Goal: Task Accomplishment & Management: Complete application form

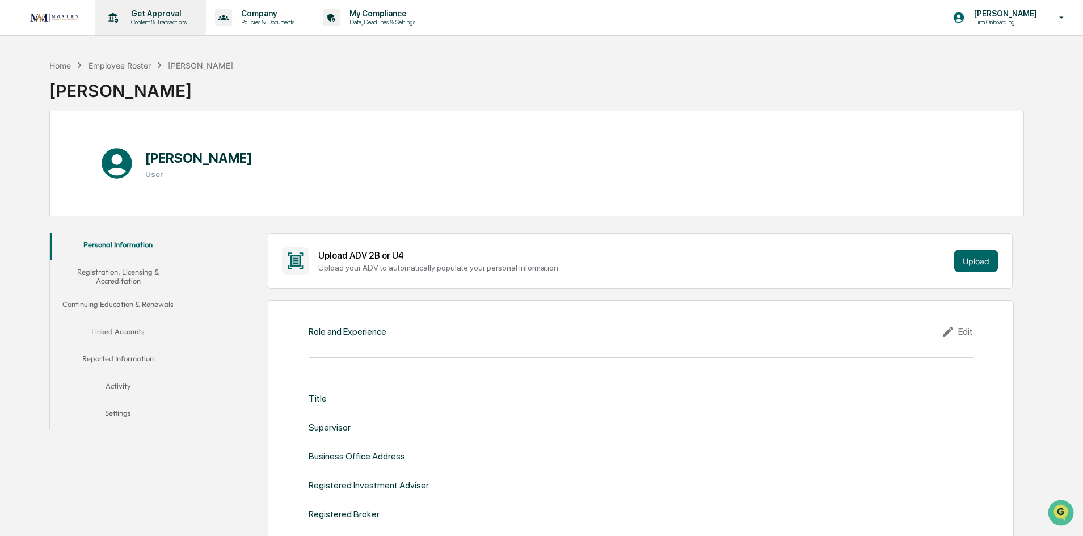
click at [150, 15] on p "Get Approval" at bounding box center [157, 13] width 70 height 9
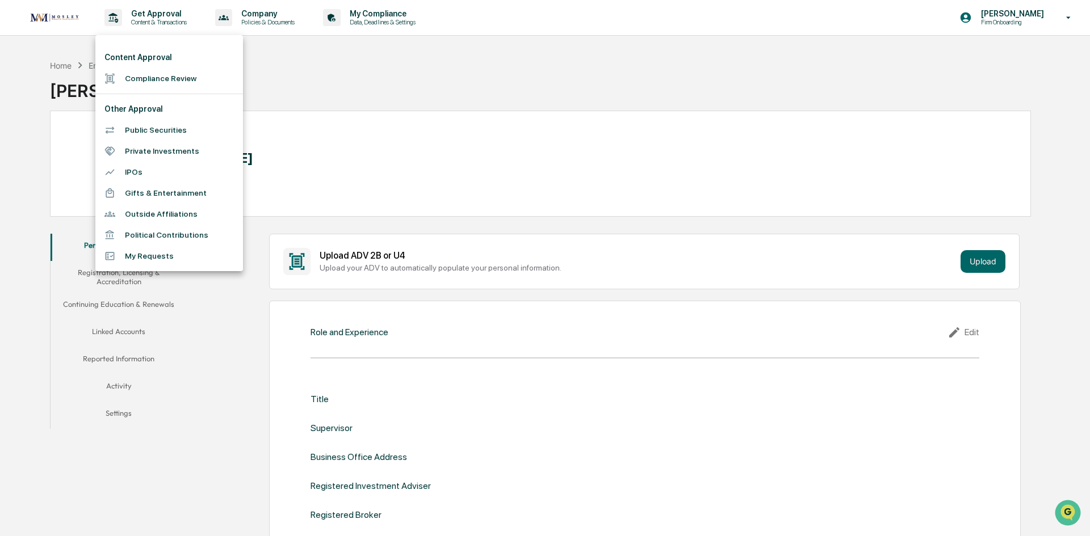
click at [154, 81] on li "Compliance Review" at bounding box center [169, 78] width 148 height 21
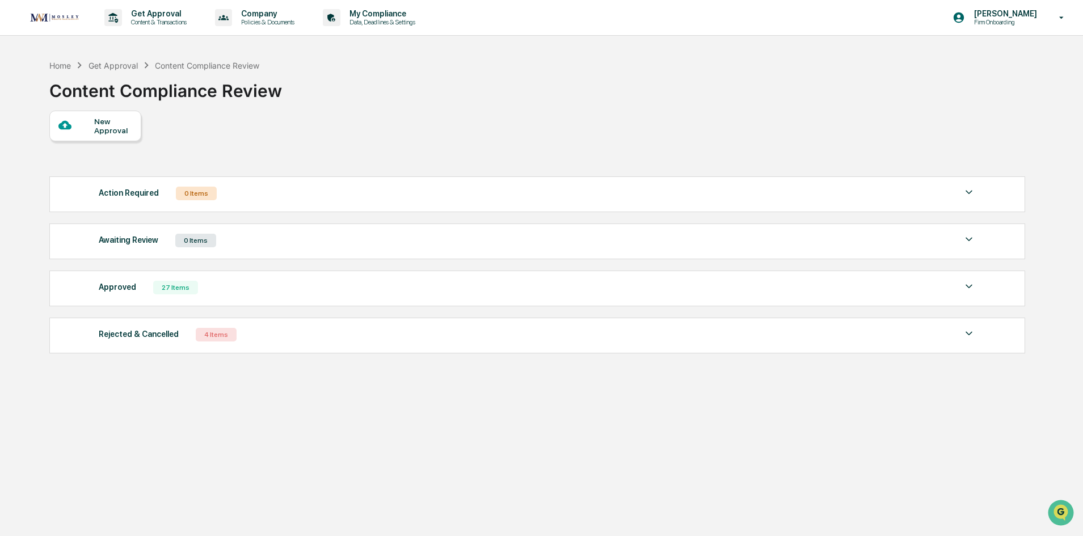
click at [119, 129] on div "New Approval" at bounding box center [113, 126] width 38 height 18
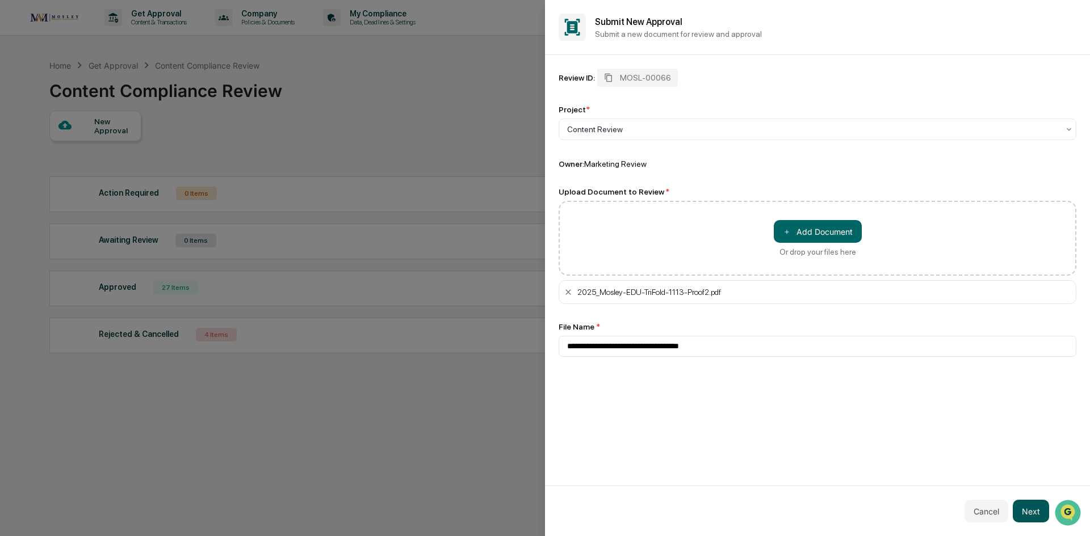
click at [1032, 507] on button "Next" at bounding box center [1030, 511] width 36 height 23
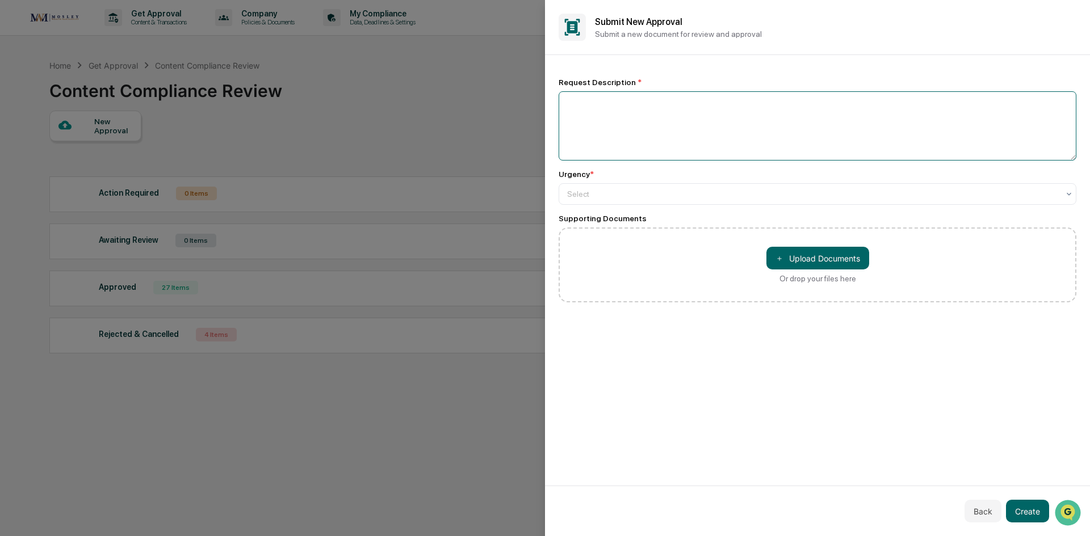
click at [802, 108] on textarea at bounding box center [817, 125] width 518 height 69
type textarea "**********"
click at [718, 192] on div at bounding box center [812, 193] width 491 height 11
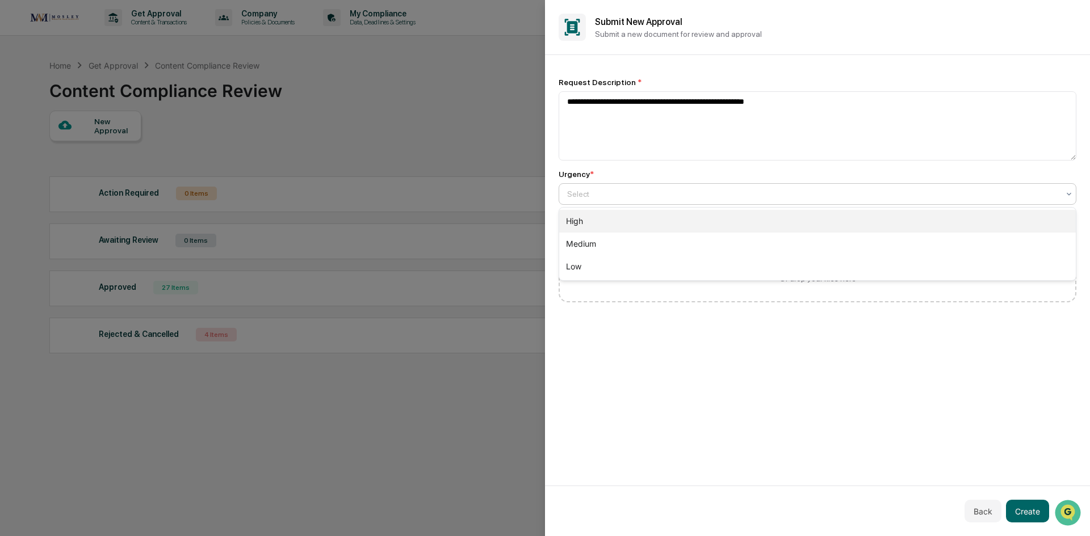
click at [702, 221] on div "High" at bounding box center [817, 221] width 516 height 23
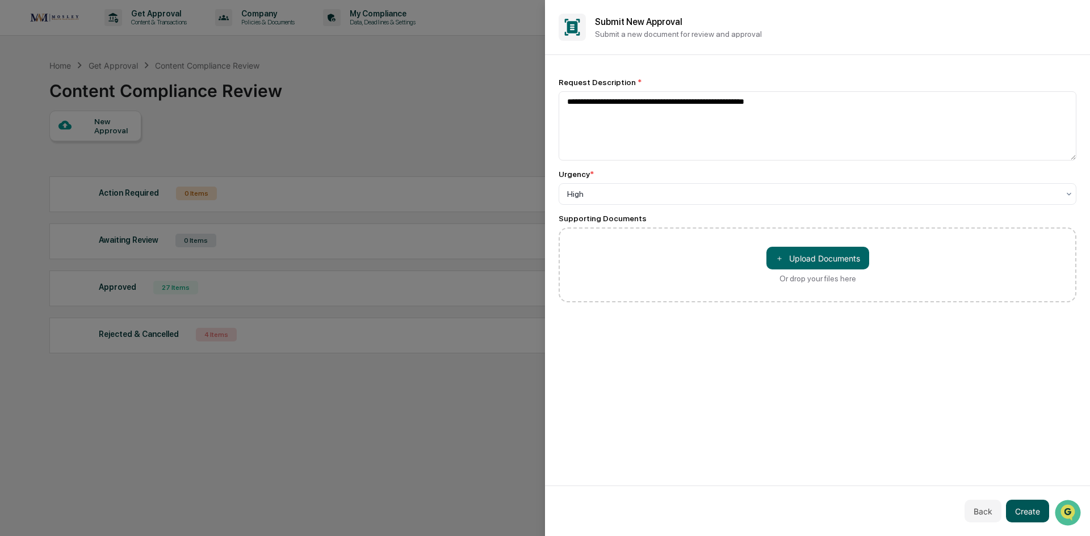
click at [1036, 509] on button "Create" at bounding box center [1027, 511] width 43 height 23
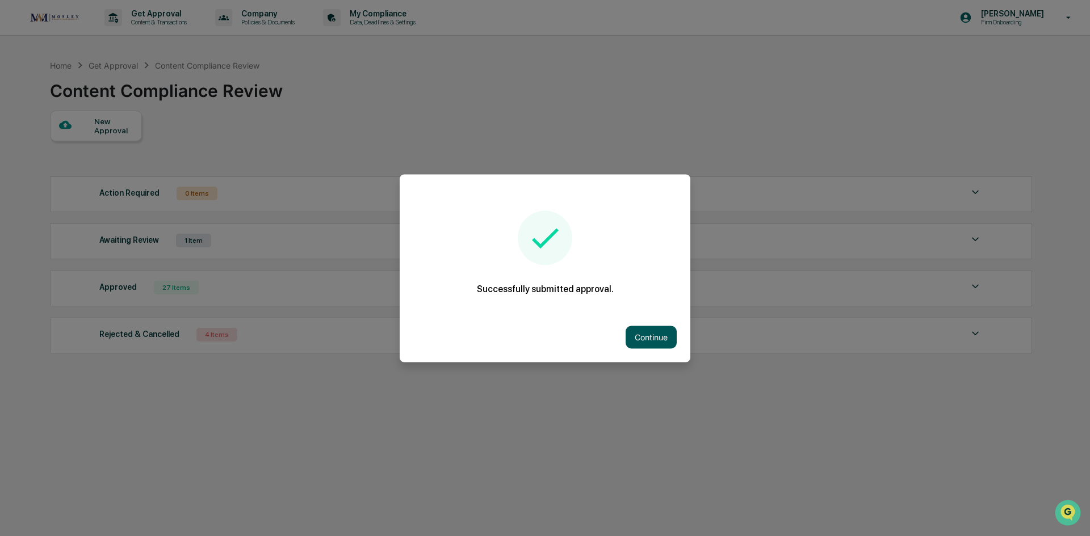
click at [635, 334] on button "Continue" at bounding box center [650, 337] width 51 height 23
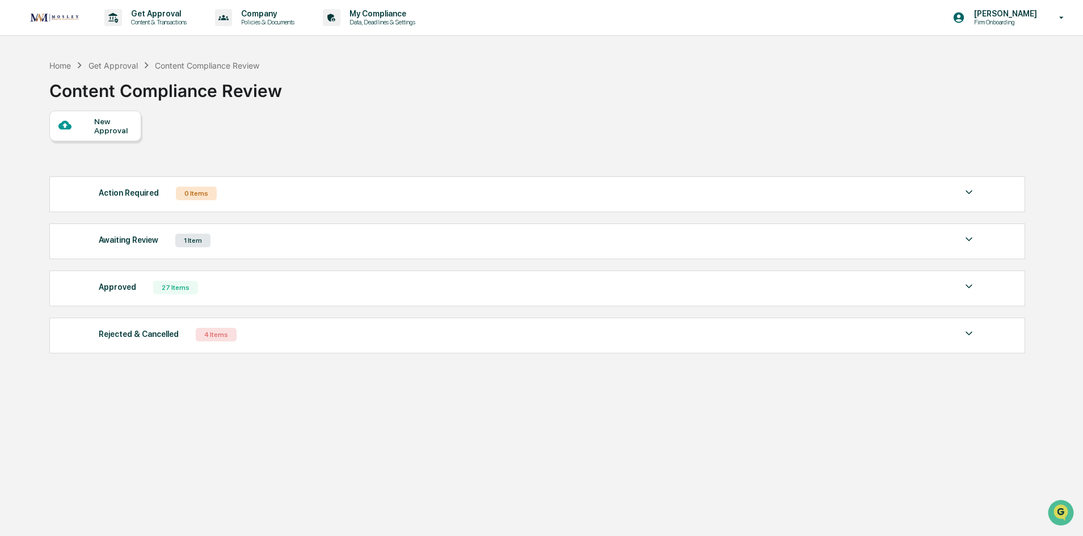
click at [182, 242] on div "1 Item" at bounding box center [192, 241] width 35 height 14
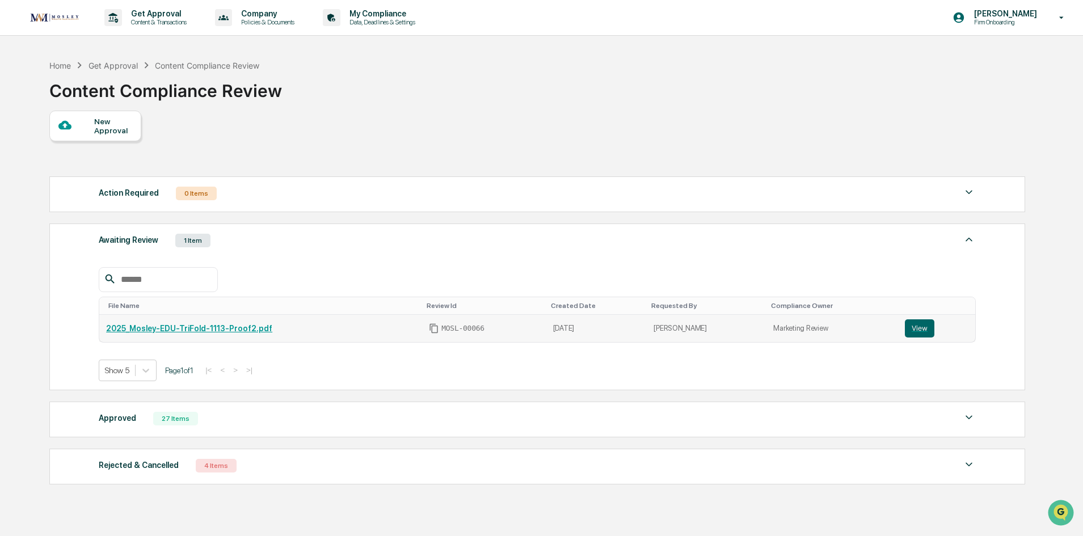
click at [187, 326] on link "2025_Mosley-EDU-TriFold-1113-Proof2.pdf" at bounding box center [189, 328] width 166 height 9
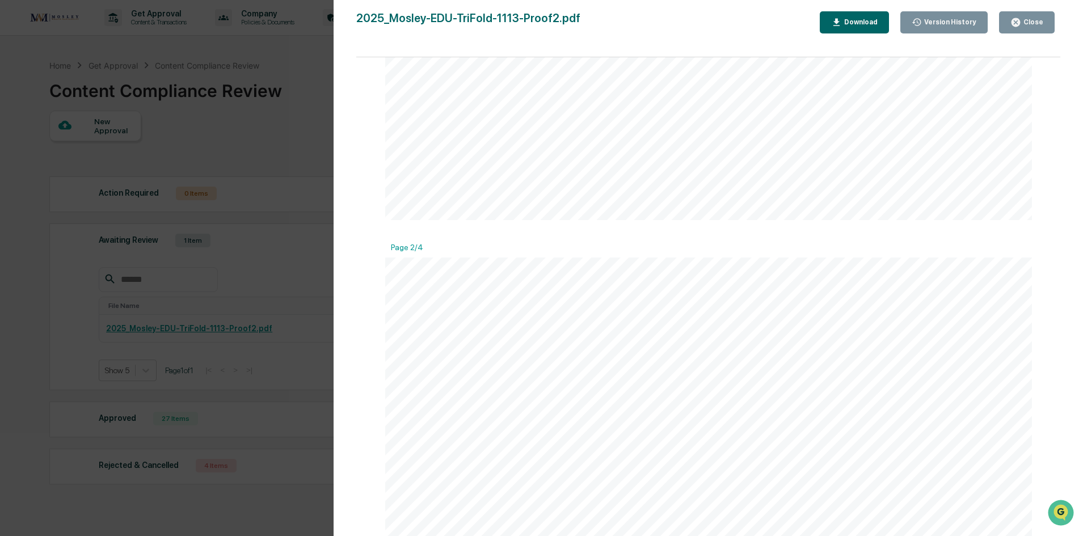
scroll to position [965, 0]
click at [1025, 24] on div "Close" at bounding box center [1032, 22] width 22 height 8
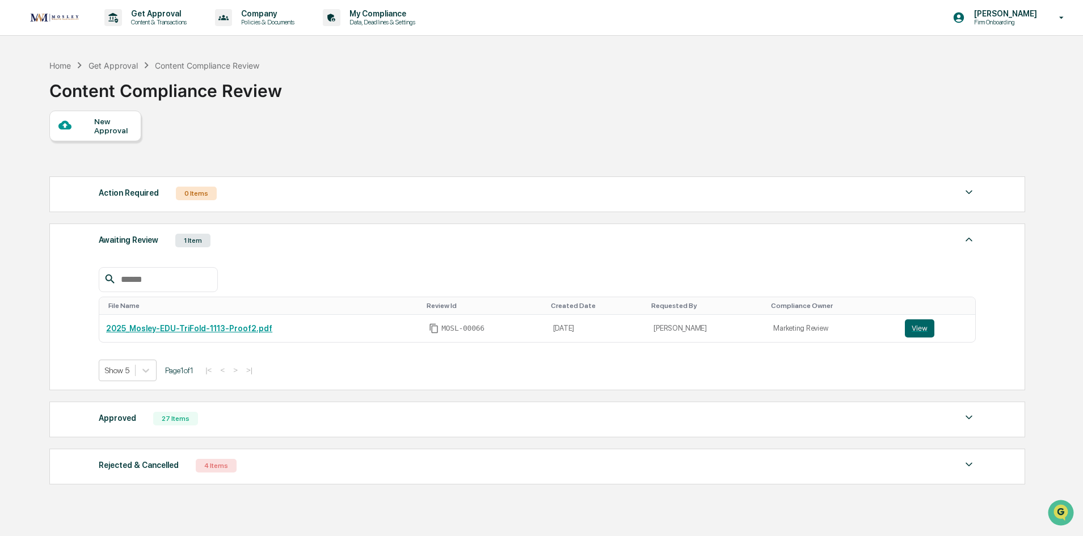
click at [109, 123] on div "New Approval" at bounding box center [113, 126] width 38 height 18
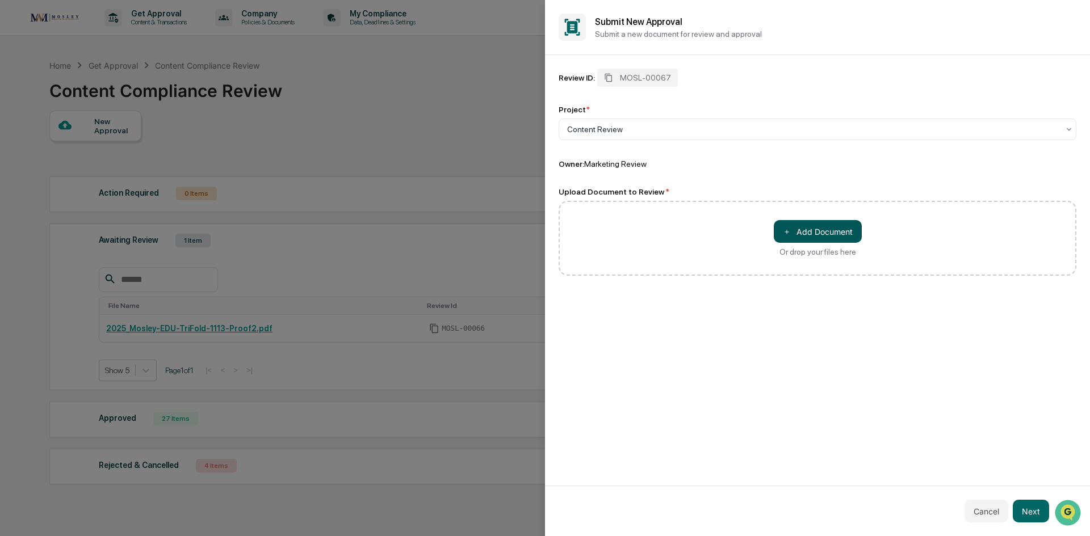
click at [805, 230] on button "＋ Add Document" at bounding box center [817, 231] width 88 height 23
click at [1033, 519] on button "Next" at bounding box center [1030, 511] width 36 height 23
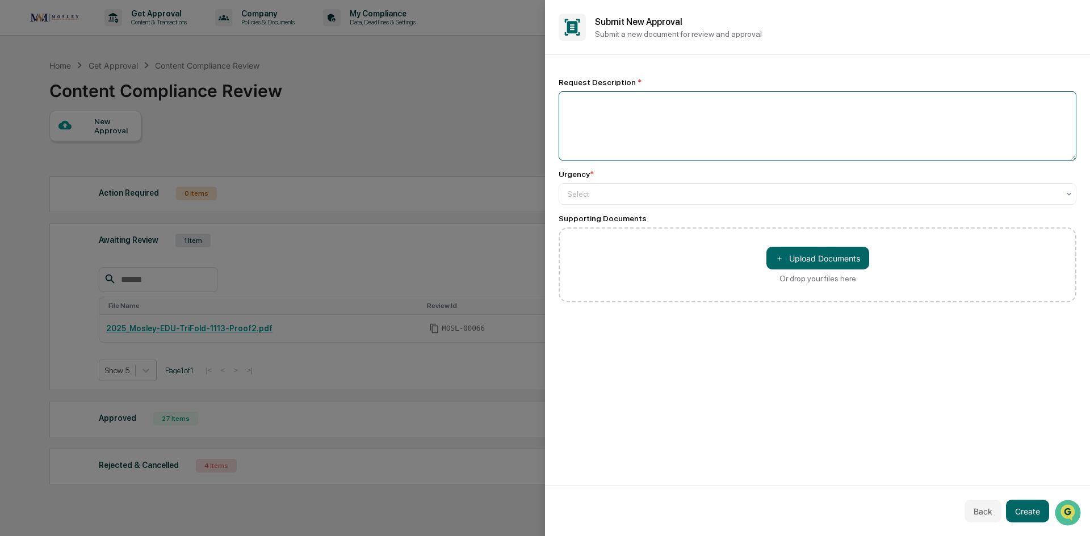
click at [710, 102] on textarea at bounding box center [817, 125] width 518 height 69
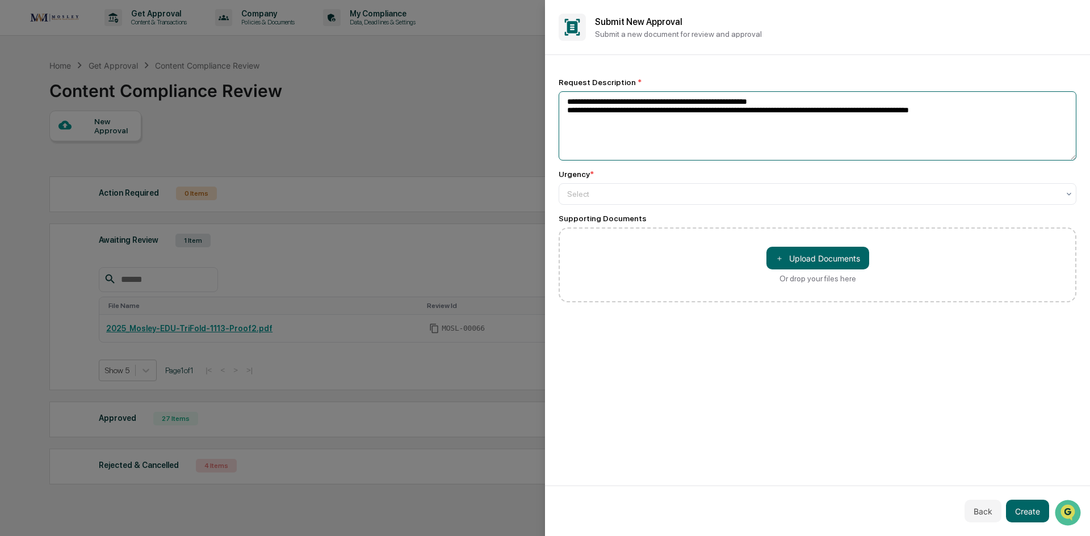
type textarea "**********"
click at [676, 208] on div "**********" at bounding box center [817, 190] width 518 height 225
click at [674, 199] on div "Select" at bounding box center [812, 194] width 503 height 16
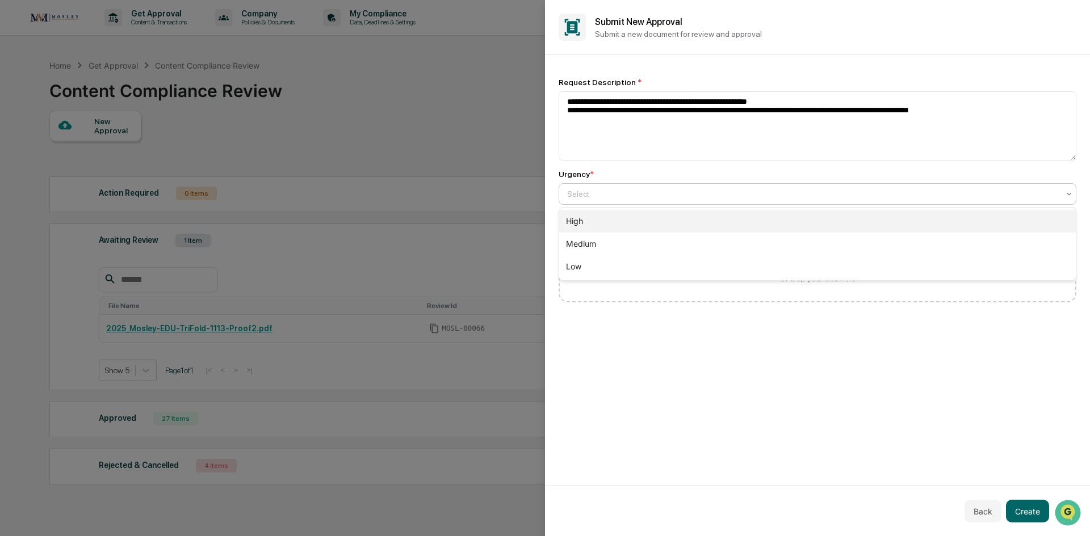
click at [664, 218] on div "High" at bounding box center [817, 221] width 516 height 23
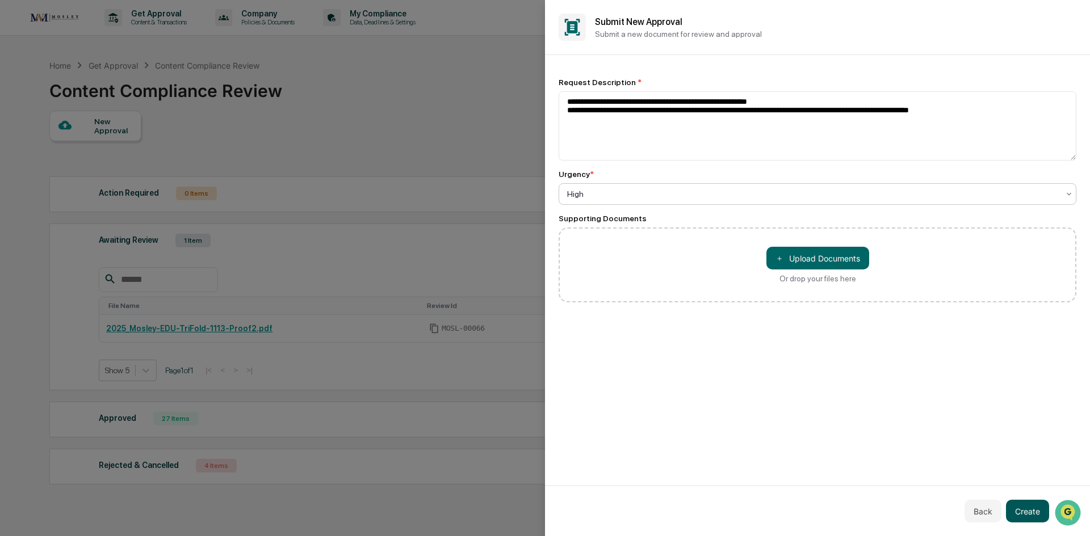
click at [1033, 510] on button "Create" at bounding box center [1027, 511] width 43 height 23
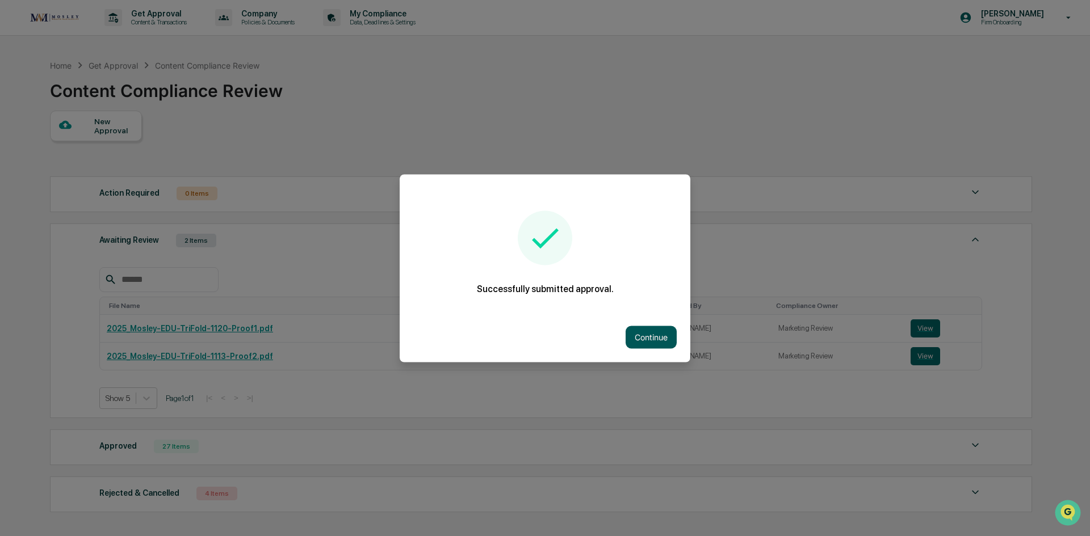
click at [649, 338] on button "Continue" at bounding box center [650, 337] width 51 height 23
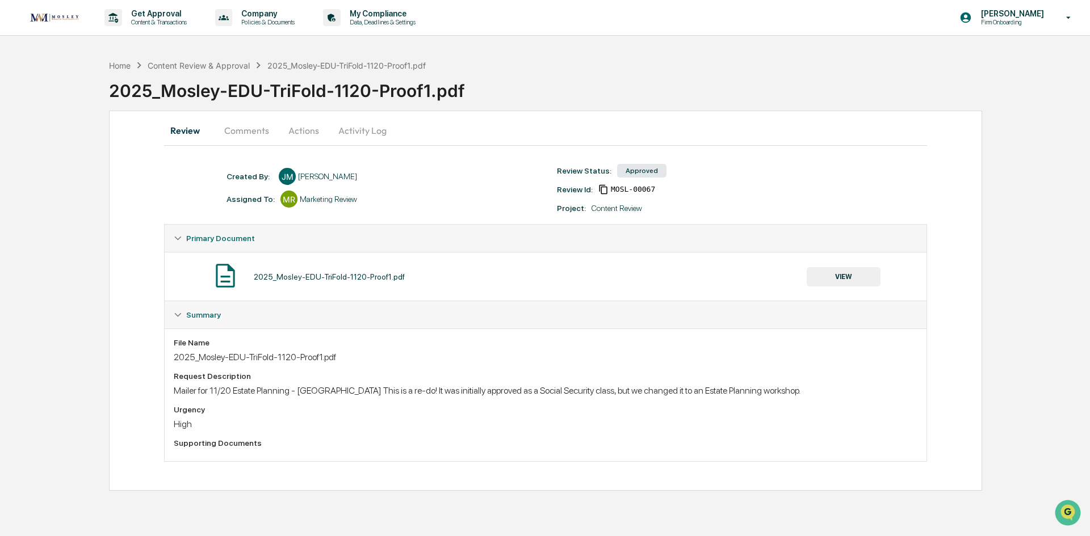
click at [829, 274] on button "VIEW" at bounding box center [843, 276] width 74 height 19
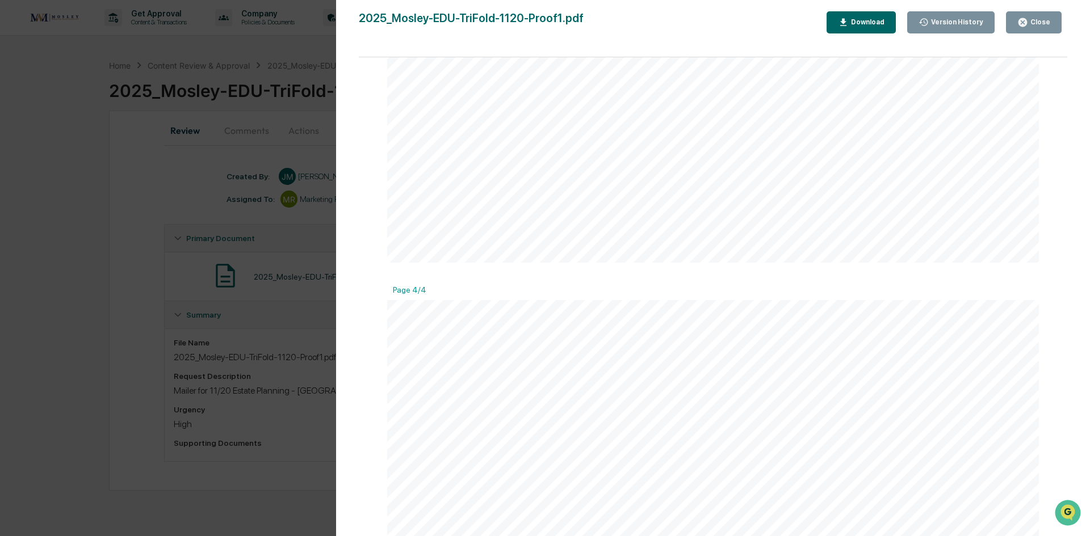
scroll to position [1759, 0]
click at [1045, 24] on div "Close" at bounding box center [1039, 22] width 22 height 8
